Goal: Register for event/course

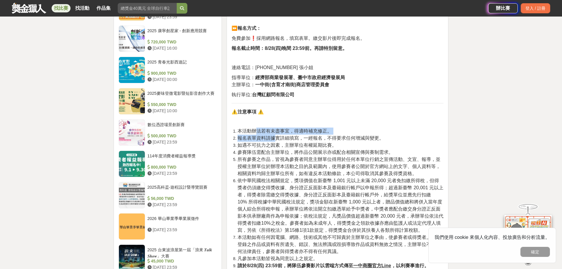
scroll to position [471, 0]
drag, startPoint x: 260, startPoint y: 131, endPoint x: 338, endPoint y: 140, distance: 79.0
click at [311, 140] on ol "本活動辦法若有未盡事宜，得適時補充修正。 報名表單資料請據實詳細填寫，一經報名，不得要求任何增減與變更。 如遇不可抗力之因素，主辦單位有權延期比賽。 參賽隊伍…" at bounding box center [337, 199] width 212 height 142
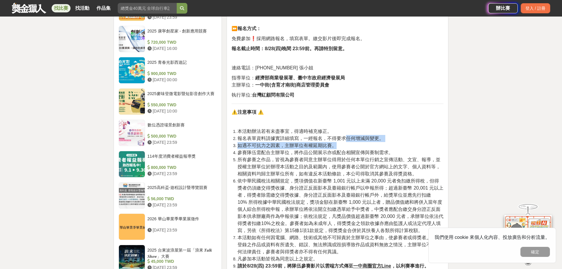
drag, startPoint x: 350, startPoint y: 140, endPoint x: 352, endPoint y: 145, distance: 4.9
click at [311, 145] on ol "本活動辦法若有未盡事宜，得適時補充修正。 報名表單資料請據實詳細填寫，一經報名，不得要求任何增減與變更。 如遇不可抗力之因素，主辦單位有權延期比賽。 參賽隊伍…" at bounding box center [337, 199] width 212 height 142
click at [301, 155] on span "參賽隊伍需配合主辦單位，將作品公開展示亦或配合相關宣傳與賽制需求。" at bounding box center [315, 152] width 156 height 5
drag, startPoint x: 280, startPoint y: 156, endPoint x: 331, endPoint y: 159, distance: 51.4
click at [311, 157] on span "所有參賽之作品，皆視為參賽者同意主辦單位得用於任何本單位行銷之宣傳活動、文宣、報導，並授權主辦單位於辦理本活動之目的及範圍內，使用參賽者公開於官方網站上的文字…" at bounding box center [338, 166] width 203 height 19
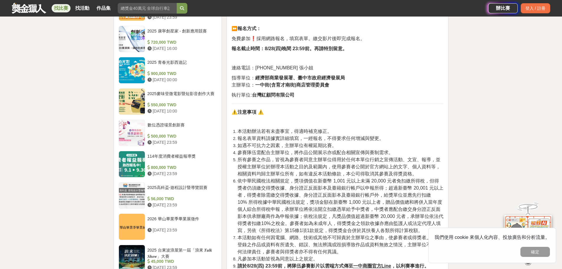
click at [311, 159] on span "所有參賽之作品，皆視為參賽者同意主辦單位得用於任何本單位行銷之宣傳活動、文宣、報導，並授權主辦單位於辦理本活動之目的及範圍內，使用參賽者公開於官方網站上的文字…" at bounding box center [338, 166] width 203 height 19
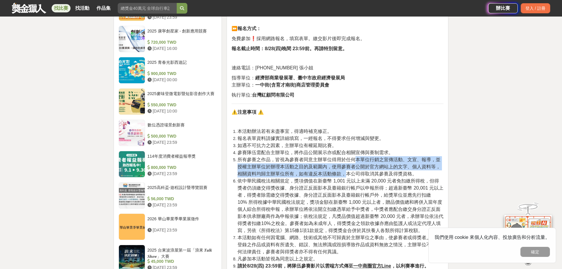
drag, startPoint x: 359, startPoint y: 162, endPoint x: 344, endPoint y: 172, distance: 17.7
click at [311, 172] on span "所有參賽之作品，皆視為參賽者同意主辦單位得用於任何本單位行銷之宣傳活動、文宣、報導，並授權主辦單位於辦理本活動之目的及範圍內，使用參賽者公開於官方網站上的文字…" at bounding box center [338, 166] width 203 height 19
click at [311, 175] on span "所有參賽之作品，皆視為參賽者同意主辦單位得用於任何本單位行銷之宣傳活動、文宣、報導，並授權主辦單位於辦理本活動之目的及範圍內，使用參賽者公開於官方網站上的文字…" at bounding box center [338, 166] width 203 height 19
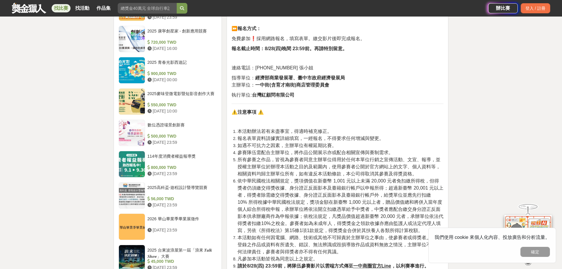
drag, startPoint x: 317, startPoint y: 180, endPoint x: 336, endPoint y: 180, distance: 19.2
click at [311, 180] on span "依中華民國稅法相關規定，獎項價值在新臺幣 1,001 元以上未滿 20,000 元者免扣繳所得稅，但得獎者仍須繳交得獎收據、身分證正反面影本及臺籍銀行帳戶以申…" at bounding box center [340, 205] width 206 height 55
click at [311, 183] on span "依中華民國稅法相關規定，獎項價值在新臺幣 1,001 元以上未滿 20,000 元者免扣繳所得稅，但得獎者仍須繳交得獎收據、身分證正反面影本及臺籍銀行帳戶以申…" at bounding box center [340, 205] width 206 height 55
drag, startPoint x: 403, startPoint y: 182, endPoint x: 390, endPoint y: 188, distance: 14.4
click at [311, 183] on span "依中華民國稅法相關規定，獎項價值在新臺幣 1,001 元以上未滿 20,000 元者免扣繳所得稅，但得獎者仍須繳交得獎收據、身分證正反面影本及臺籍銀行帳戶以申…" at bounding box center [340, 205] width 206 height 55
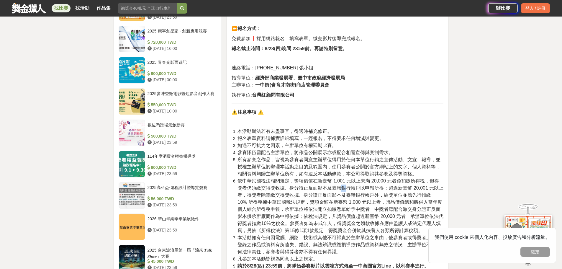
drag, startPoint x: 339, startPoint y: 187, endPoint x: 306, endPoint y: 185, distance: 33.1
click at [311, 187] on span "依中華民國稅法相關規定，獎項價值在新臺幣 1,001 元以上未滿 20,000 元者免扣繳所得稅，但得獎者仍須繳交得獎收據、身分證正反面影本及臺籍銀行帳戶以申…" at bounding box center [340, 205] width 206 height 55
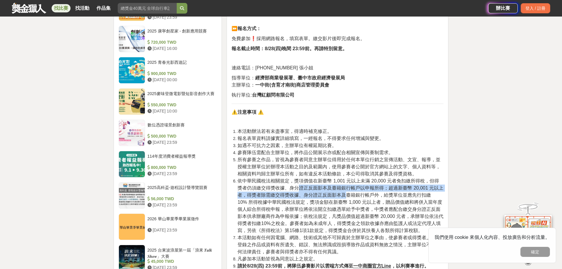
drag, startPoint x: 295, startPoint y: 184, endPoint x: 350, endPoint y: 192, distance: 55.9
click at [311, 192] on span "依中華民國稅法相關規定，獎項價值在新臺幣 1,001 元以上未滿 20,000 元者免扣繳所得稅，但得獎者仍須繳交得獎收據、身分證正反面影本及臺籍銀行帳戶以申…" at bounding box center [340, 205] width 206 height 55
click at [311, 197] on span "依中華民國稅法相關規定，獎項價值在新臺幣 1,001 元以上未滿 20,000 元者免扣繳所得稅，但得獎者仍須繳交得獎收據、身分證正反面影本及臺籍銀行帳戶以申…" at bounding box center [340, 205] width 206 height 55
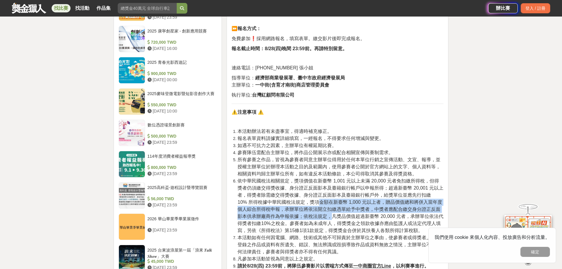
drag, startPoint x: 320, startPoint y: 200, endPoint x: 333, endPoint y: 215, distance: 20.1
click at [311, 215] on span "依中華民國稅法相關規定，獎項價值在新臺幣 1,001 元以上未滿 20,000 元者免扣繳所得稅，但得獎者仍須繳交得獎收據、身分證正反面影本及臺籍銀行帳戶以申…" at bounding box center [340, 205] width 206 height 55
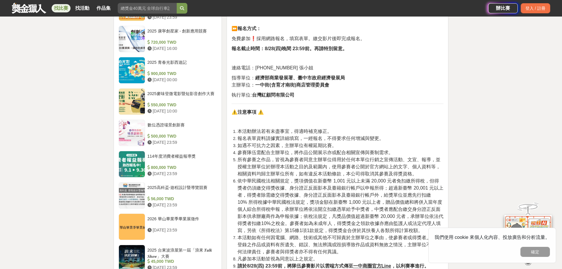
click at [311, 220] on span "依中華民國稅法相關規定，獎項價值在新臺幣 1,001 元以上未滿 20,000 元者免扣繳所得稅，但得獎者仍須繳交得獎收據、身分證正反面影本及臺籍銀行帳戶以申…" at bounding box center [340, 205] width 206 height 55
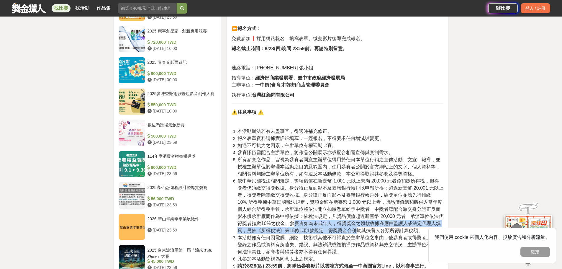
drag, startPoint x: 293, startPoint y: 222, endPoint x: 337, endPoint y: 230, distance: 44.9
click at [311, 227] on span "依中華民國稅法相關規定，獎項價值在新臺幣 1,001 元以上未滿 20,000 元者免扣繳所得稅，但得獎者仍須繳交得獎收據、身分證正反面影本及臺籍銀行帳戶以申…" at bounding box center [340, 205] width 206 height 55
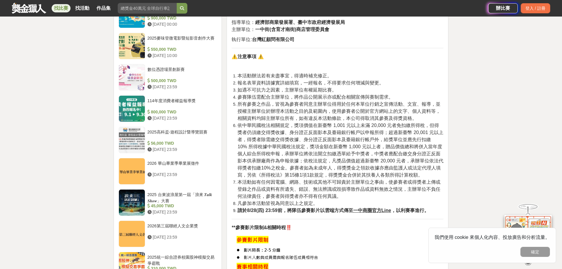
click at [309, 193] on span "本活動如有任何因電腦、網路、技術或其他不可歸責於主辦單位之事由，使參賽者或得獎者上傳或登錄之作品或資料有所遺失、錯誤、無法辨識或毀損導致作品或資料無效之情況，…" at bounding box center [338, 188] width 203 height 19
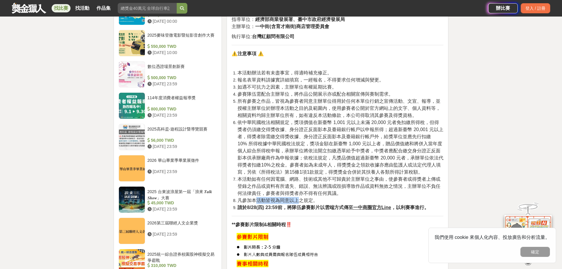
drag, startPoint x: 272, startPoint y: 199, endPoint x: 315, endPoint y: 202, distance: 44.0
click at [311, 202] on span "凡參加本活動皆視為同意以上之規定。" at bounding box center [277, 200] width 80 height 5
click at [311, 204] on strong "請於8/28(四) 23:59前，將隊伍參賽影片以雲端方式傳至 一中商圈官方Line ，以利賽事進行。" at bounding box center [332, 206] width 191 height 5
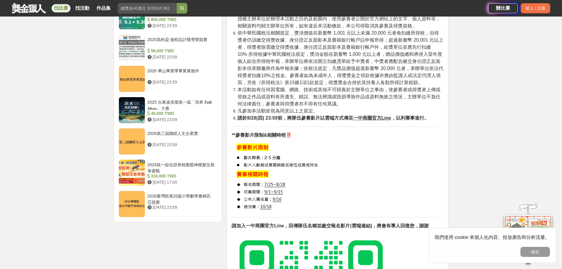
scroll to position [619, 0]
click at [279, 199] on img at bounding box center [284, 177] width 107 height 70
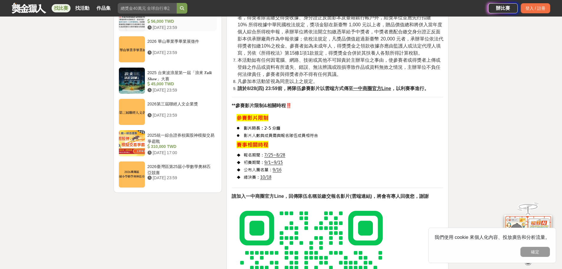
scroll to position [648, 0]
